Goal: Transaction & Acquisition: Purchase product/service

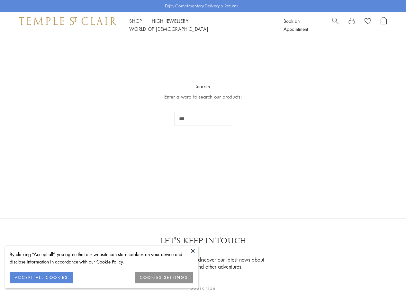
type input "***"
click at [192, 253] on button at bounding box center [193, 251] width 10 height 10
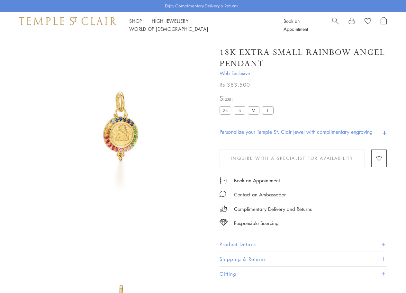
scroll to position [193, 0]
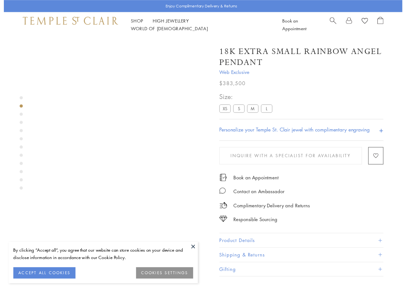
scroll to position [133, 0]
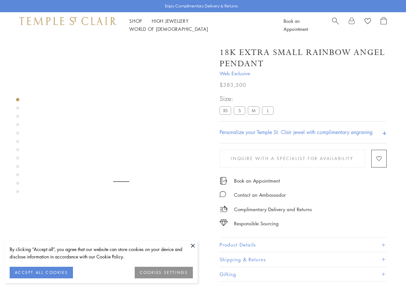
click at [236, 244] on button "Product Details" at bounding box center [302, 244] width 167 height 14
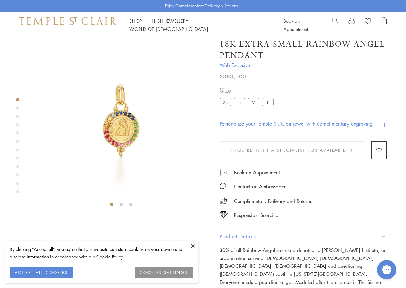
scroll to position [0, 0]
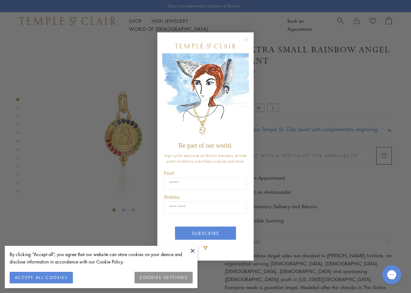
click at [245, 43] on circle "Close dialog" at bounding box center [247, 40] width 8 height 8
